Goal: Book appointment/travel/reservation

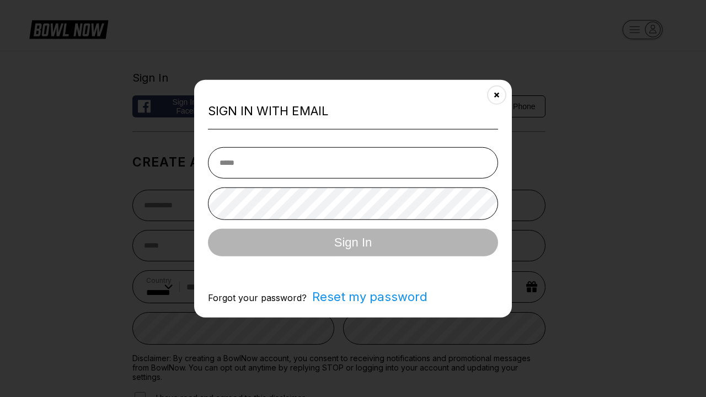
select select "**"
type input "**********"
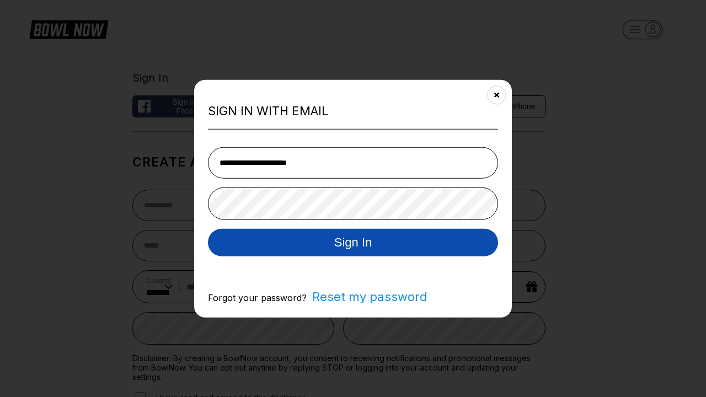
click at [353, 243] on button "Sign In" at bounding box center [353, 243] width 290 height 28
